Goal: Obtain resource: Obtain resource

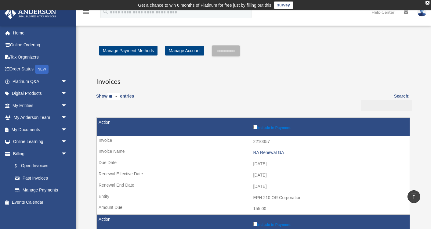
scroll to position [264, 0]
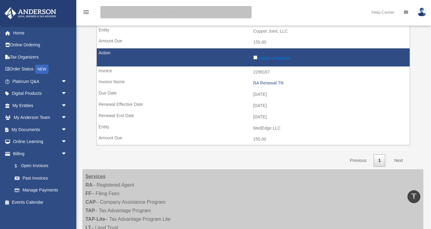
click at [182, 14] on input "search" at bounding box center [175, 12] width 151 height 12
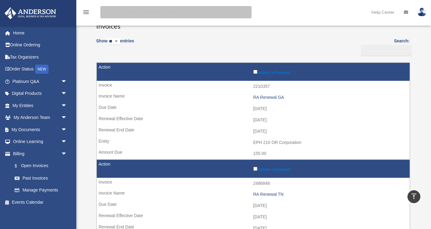
scroll to position [0, 0]
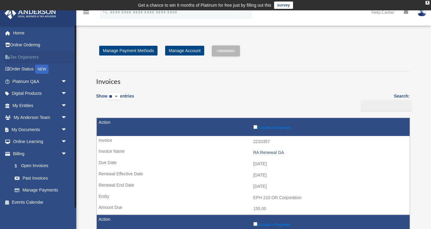
click at [32, 52] on link "Tax Organizers" at bounding box center [40, 57] width 72 height 12
click at [30, 56] on link "Tax Organizers" at bounding box center [40, 57] width 72 height 12
click at [14, 58] on link "Tax Organizers" at bounding box center [40, 57] width 72 height 12
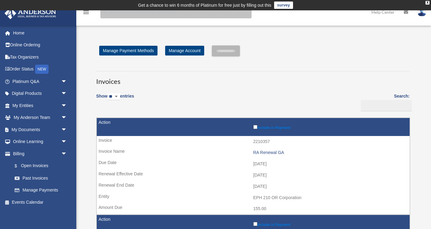
click at [139, 14] on input "search" at bounding box center [175, 12] width 151 height 12
type input "**********"
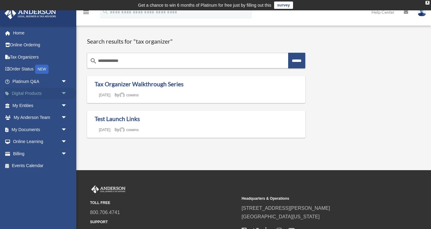
click at [31, 90] on link "Digital Products arrow_drop_down" at bounding box center [40, 94] width 72 height 12
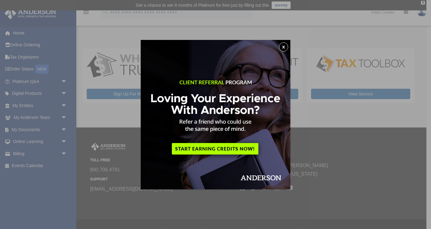
click at [39, 131] on div "x" at bounding box center [215, 114] width 431 height 229
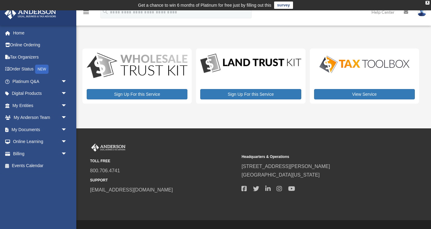
click at [39, 131] on link "My Documents arrow_drop_down" at bounding box center [40, 130] width 72 height 12
click at [66, 127] on span "arrow_drop_down" at bounding box center [67, 130] width 12 height 13
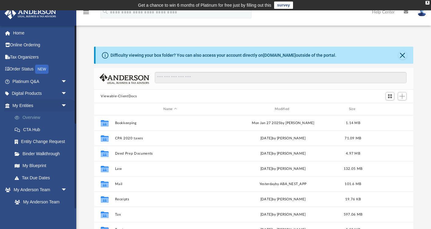
scroll to position [139, 319]
click at [62, 92] on span "arrow_drop_down" at bounding box center [67, 94] width 12 height 13
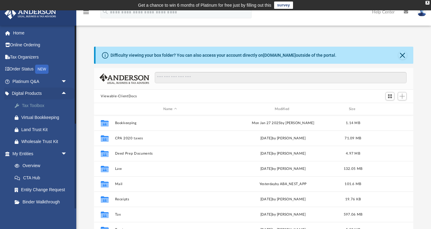
click at [45, 103] on div "Tax Toolbox" at bounding box center [44, 106] width 47 height 8
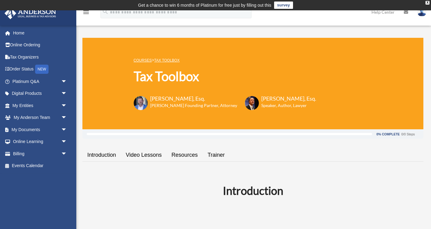
click at [189, 155] on link "Resources" at bounding box center [185, 155] width 36 height 17
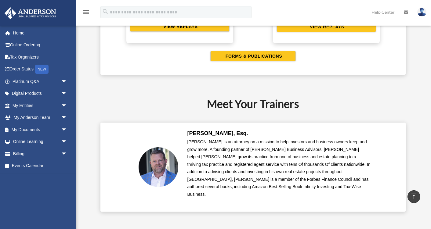
scroll to position [1313, 0]
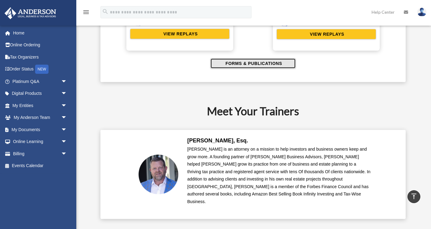
click at [248, 65] on span "FORMS & PUBLICATIONS" at bounding box center [253, 63] width 58 height 6
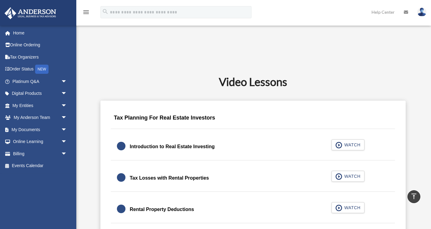
scroll to position [313, 0]
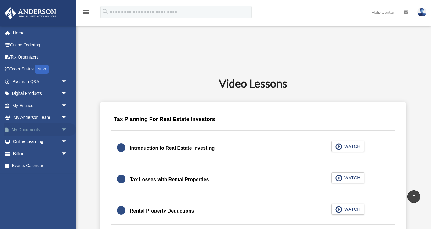
click at [51, 132] on link "My Documents arrow_drop_down" at bounding box center [40, 130] width 72 height 12
click at [66, 129] on span "arrow_drop_down" at bounding box center [67, 130] width 12 height 13
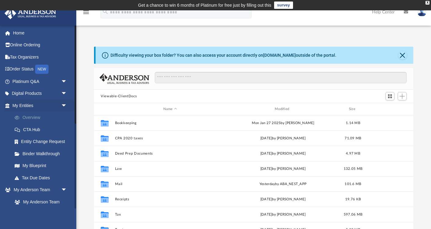
scroll to position [139, 319]
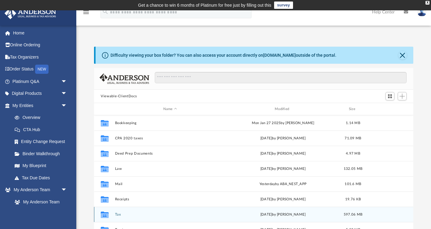
click at [121, 211] on div "Collaborated Folder Tax Fri Sep 5 2025 by Joy Strasser 597.06 MB" at bounding box center [253, 214] width 319 height 15
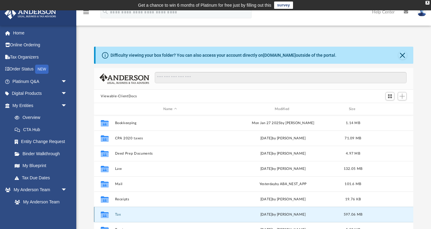
click at [119, 211] on div "Collaborated Folder Tax Fri Sep 5 2025 by Joy Strasser 597.06 MB" at bounding box center [253, 214] width 319 height 15
click at [118, 215] on button "Tax" at bounding box center [170, 215] width 110 height 4
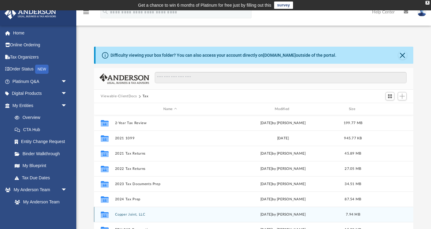
click at [118, 215] on button "Copper Joint, LLC" at bounding box center [170, 215] width 110 height 4
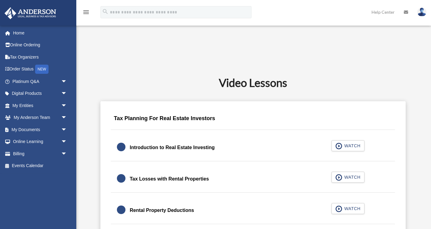
scroll to position [313, 0]
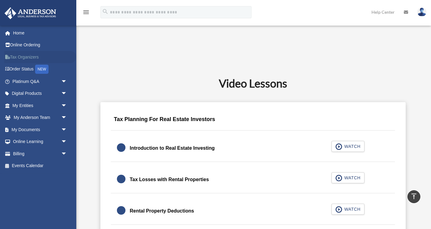
click at [36, 54] on link "Tax Organizers" at bounding box center [40, 57] width 72 height 12
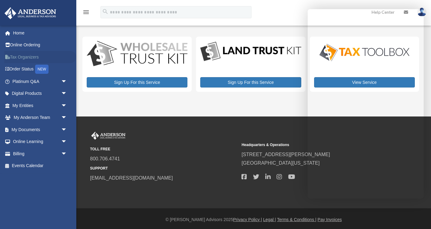
scroll to position [14, 0]
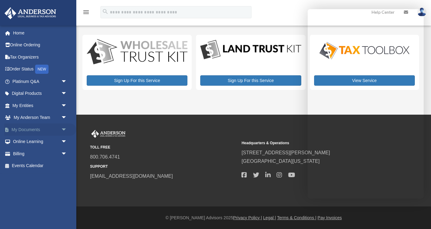
click at [31, 133] on link "My Documents arrow_drop_down" at bounding box center [40, 130] width 72 height 12
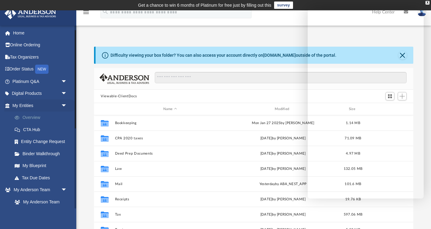
scroll to position [13, 0]
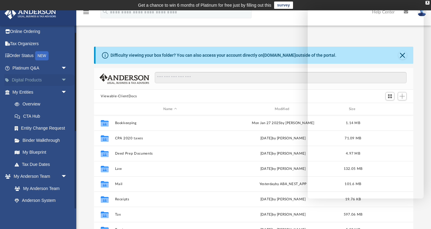
click at [30, 81] on link "Digital Products arrow_drop_down" at bounding box center [40, 80] width 72 height 12
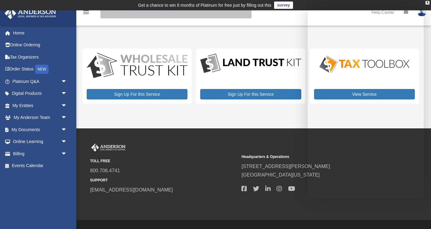
click at [172, 14] on input "search" at bounding box center [175, 12] width 151 height 12
type input "********"
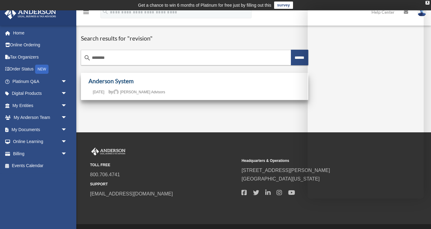
click at [118, 79] on link "Anderson System" at bounding box center [111, 81] width 45 height 7
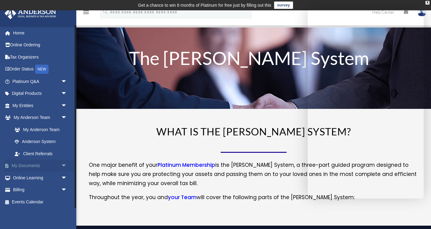
click at [64, 164] on span "arrow_drop_down" at bounding box center [67, 166] width 12 height 13
click at [38, 201] on link "Forms Library" at bounding box center [43, 202] width 68 height 12
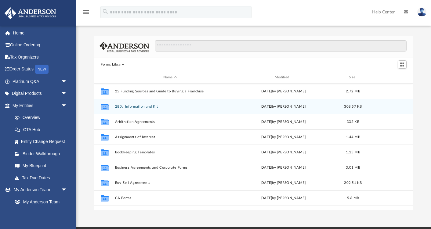
scroll to position [139, 319]
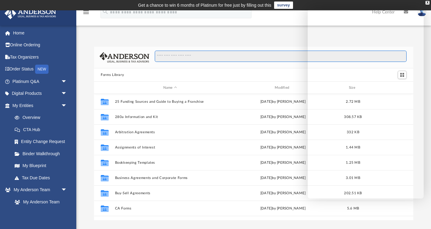
click at [203, 56] on input "Search files and folders" at bounding box center [281, 57] width 252 height 12
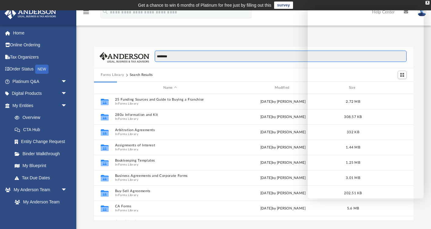
type input "********"
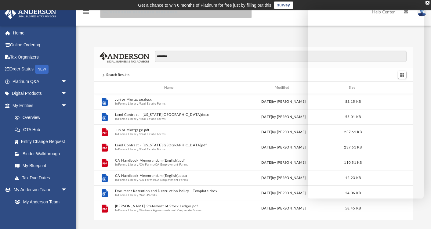
click at [132, 13] on input "search" at bounding box center [175, 12] width 151 height 12
type input "********"
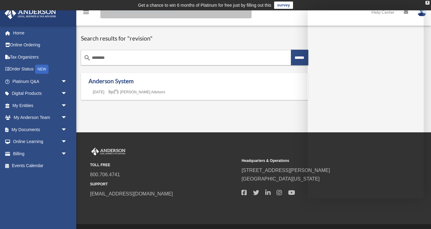
click at [136, 13] on input "Search for:" at bounding box center [175, 12] width 151 height 12
type input "*"
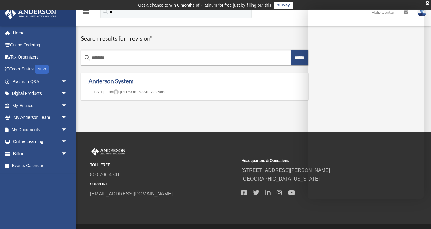
scroll to position [18, 0]
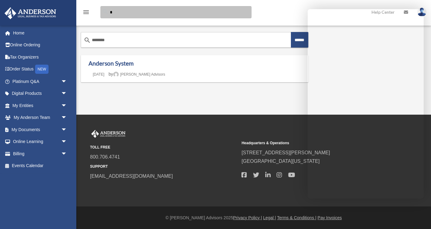
click at [162, 14] on input "*" at bounding box center [175, 12] width 151 height 12
paste input "**********"
type input "**********"
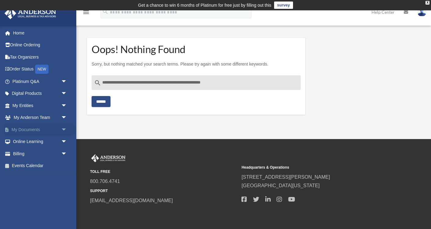
click at [65, 131] on span "arrow_drop_down" at bounding box center [67, 130] width 12 height 13
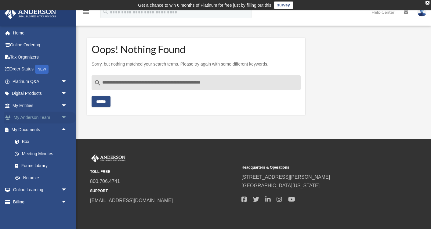
click at [63, 115] on span "arrow_drop_down" at bounding box center [67, 118] width 12 height 13
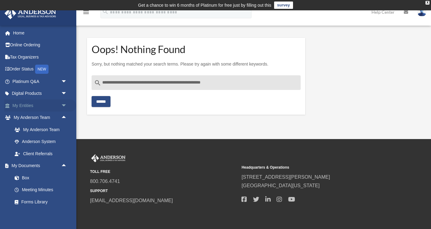
click at [64, 105] on span "arrow_drop_down" at bounding box center [67, 106] width 12 height 13
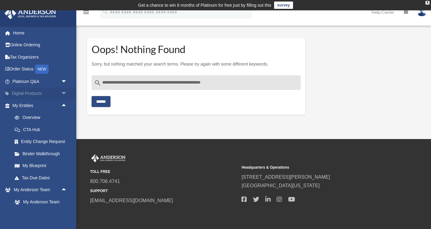
click at [65, 93] on span "arrow_drop_down" at bounding box center [67, 94] width 12 height 13
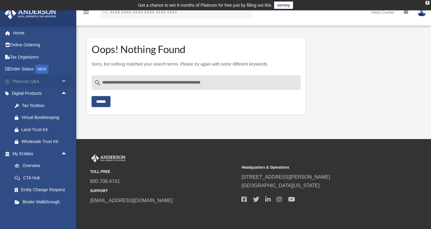
click at [64, 84] on span "arrow_drop_down" at bounding box center [67, 81] width 12 height 13
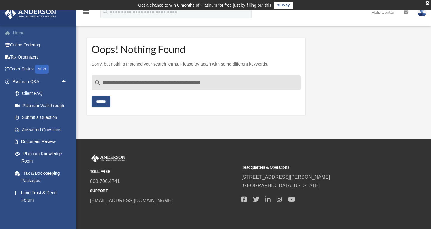
click at [24, 36] on link "Home" at bounding box center [40, 33] width 72 height 12
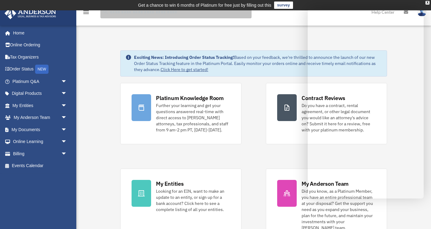
click at [120, 13] on input "search" at bounding box center [175, 12] width 151 height 12
paste input "**********"
type input "**********"
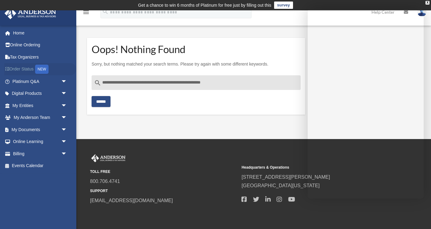
click at [15, 67] on link "Order Status NEW" at bounding box center [40, 69] width 72 height 13
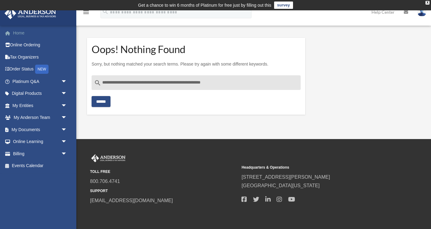
click at [20, 34] on link "Home" at bounding box center [40, 33] width 72 height 12
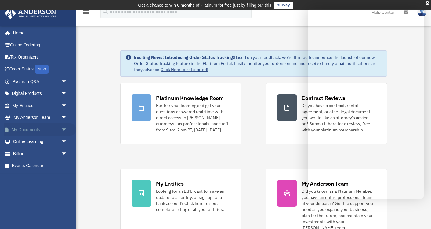
click at [66, 126] on span "arrow_drop_down" at bounding box center [67, 130] width 12 height 13
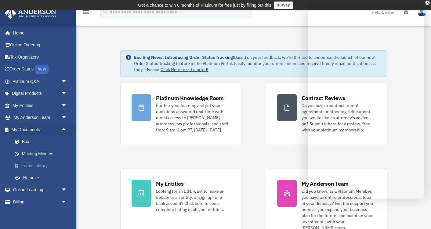
click at [42, 164] on link "Forms Library" at bounding box center [43, 166] width 68 height 12
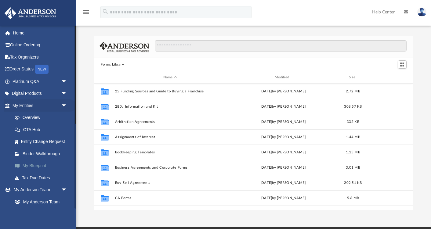
scroll to position [139, 319]
